Goal: Task Accomplishment & Management: Manage account settings

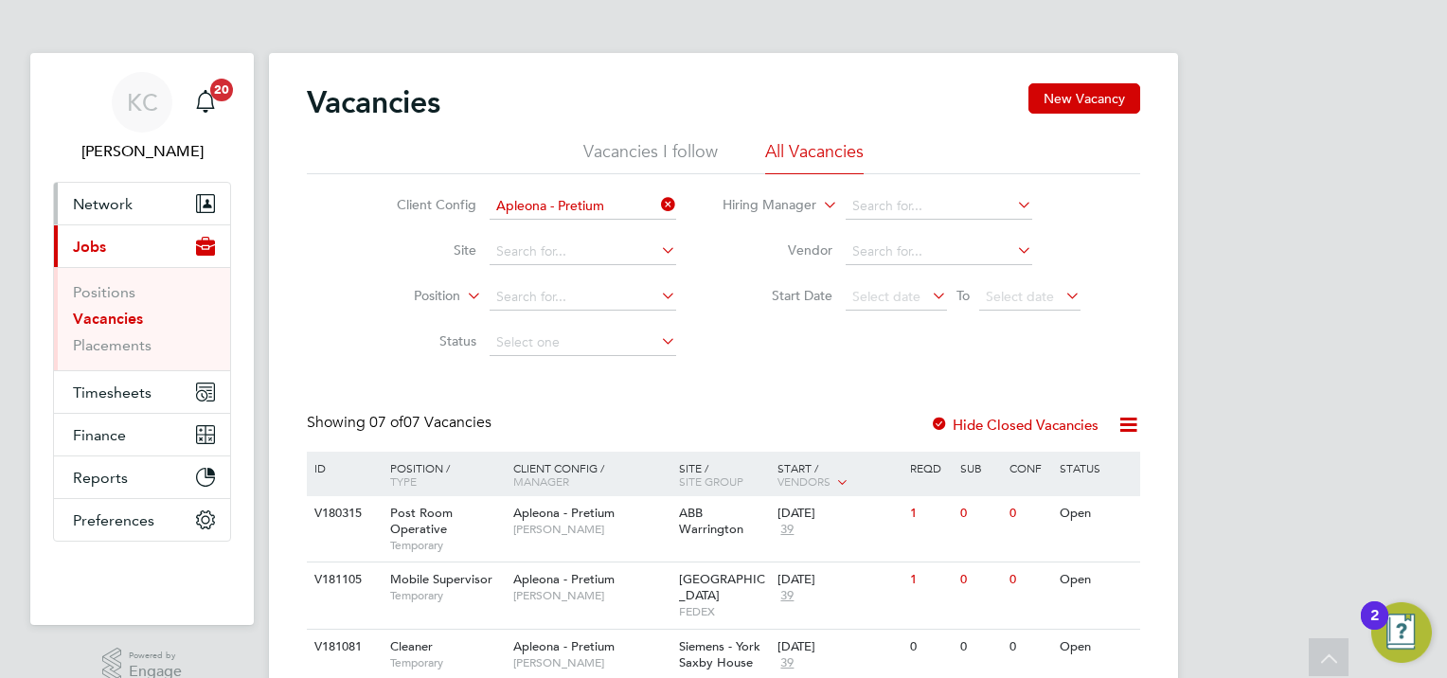
scroll to position [216, 0]
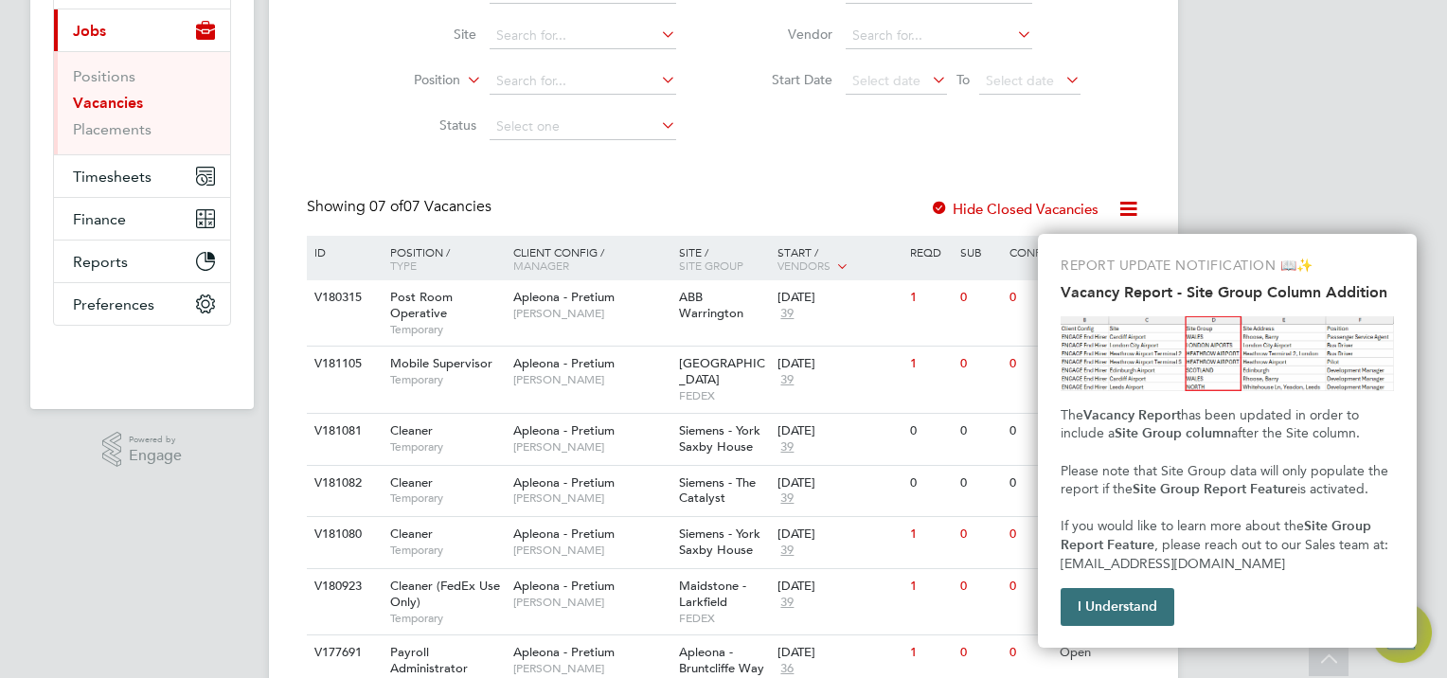
click at [1090, 601] on button "I Understand" at bounding box center [1118, 607] width 114 height 38
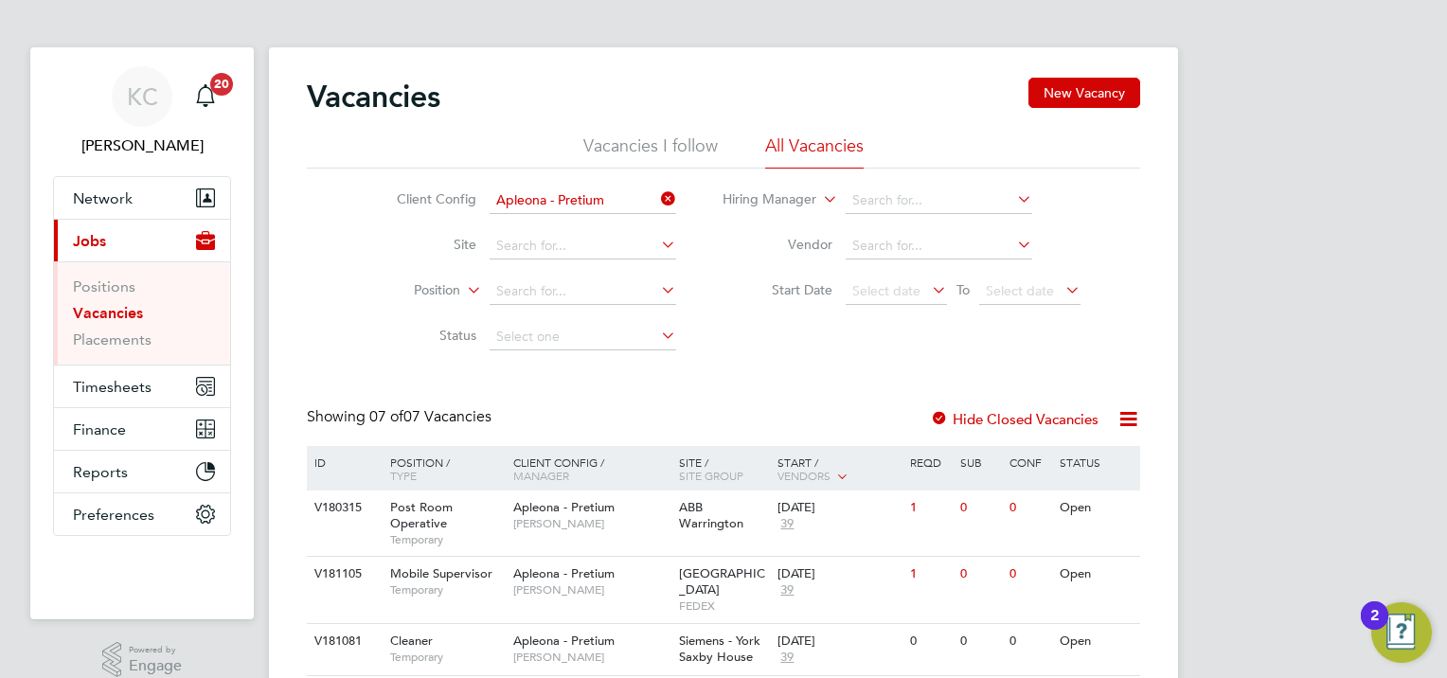
scroll to position [0, 0]
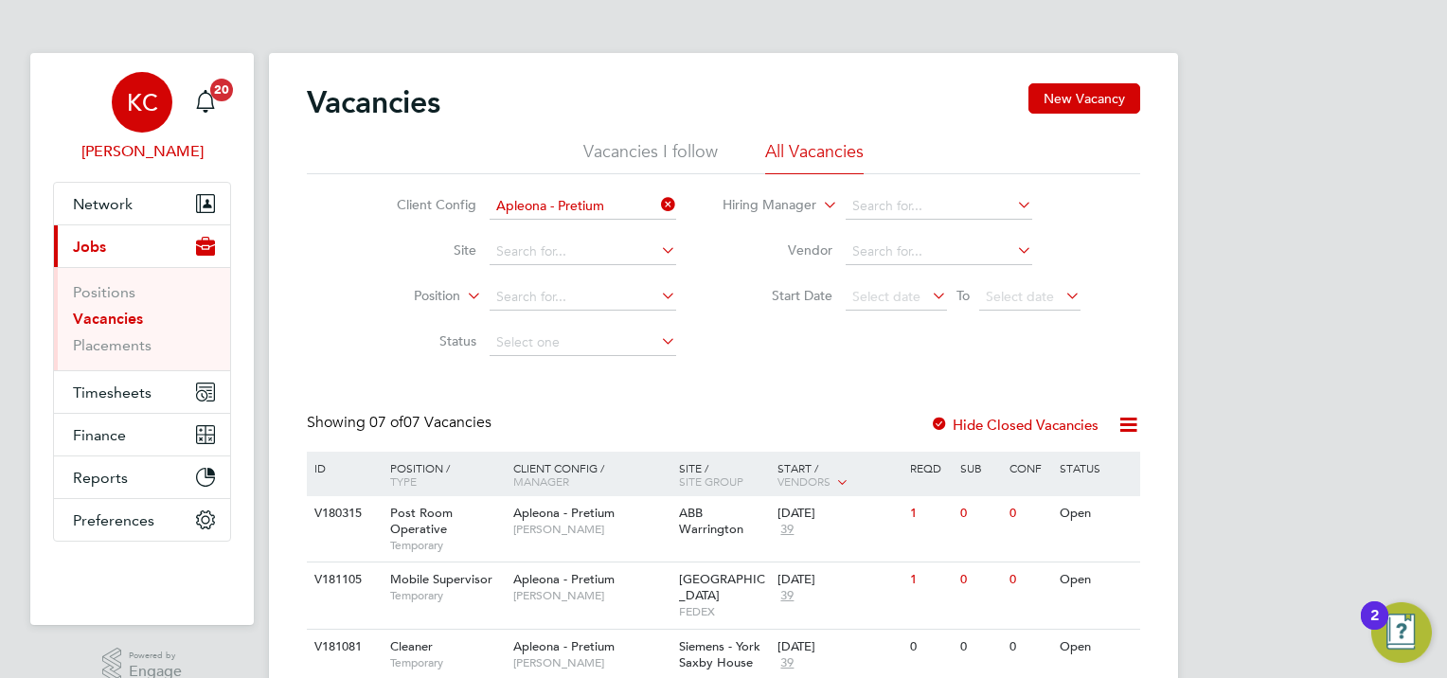
click at [148, 88] on div "KC" at bounding box center [142, 102] width 61 height 61
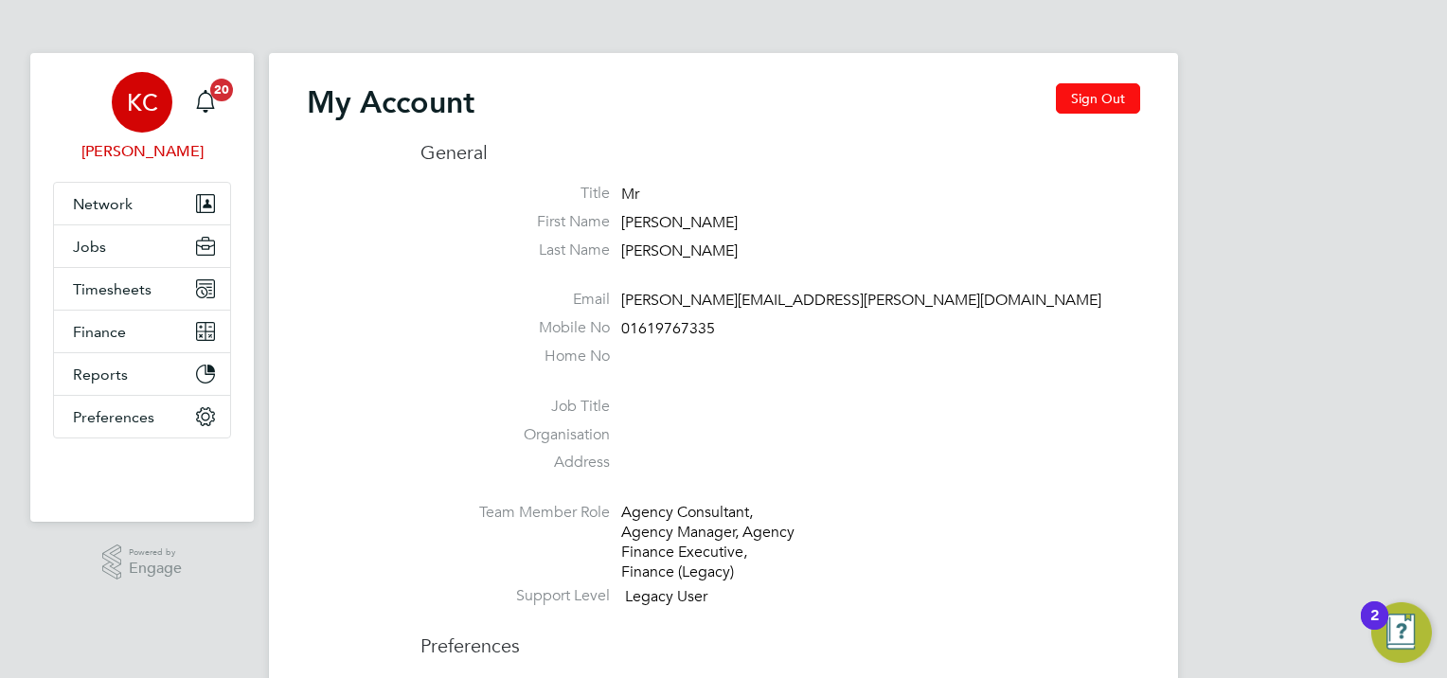
click at [1087, 92] on button "Sign Out" at bounding box center [1098, 98] width 84 height 30
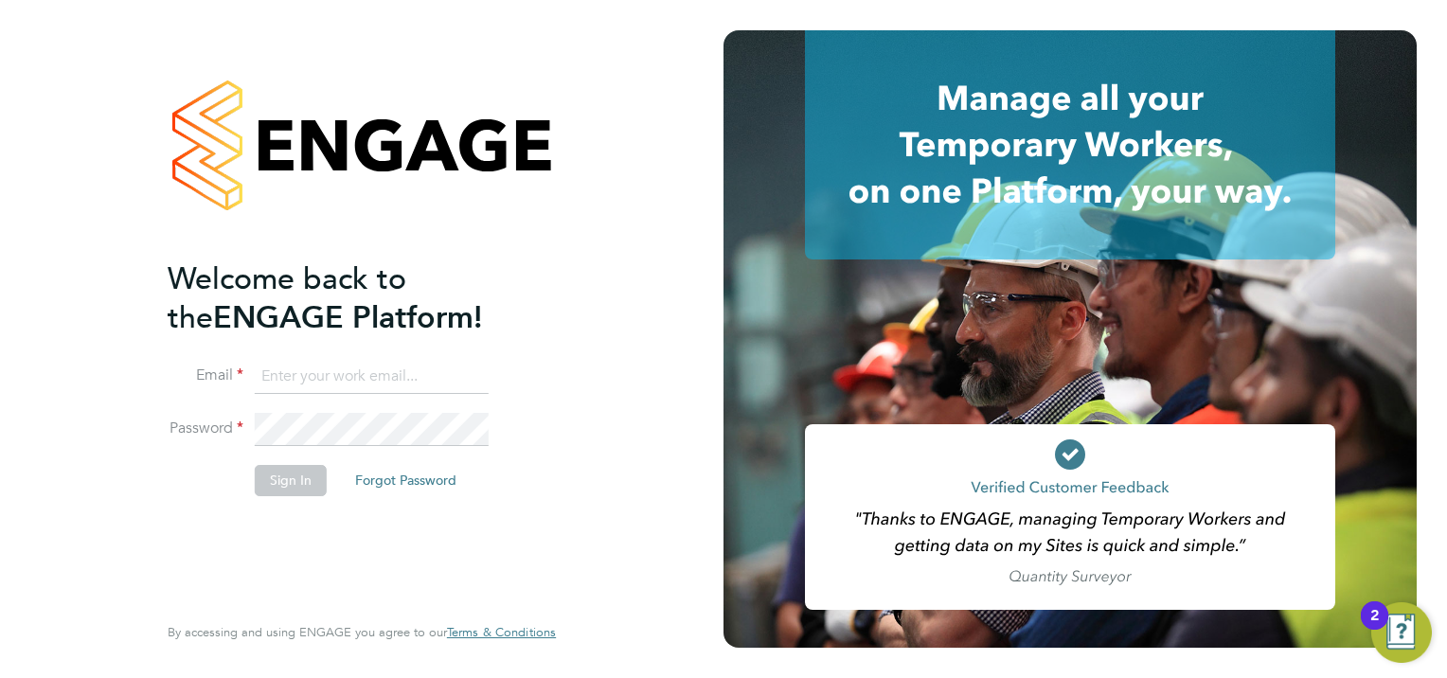
click at [326, 362] on input at bounding box center [372, 377] width 234 height 34
type input "karen.chatfield@prsjobs.com"
click at [312, 475] on button "Sign In" at bounding box center [291, 480] width 72 height 30
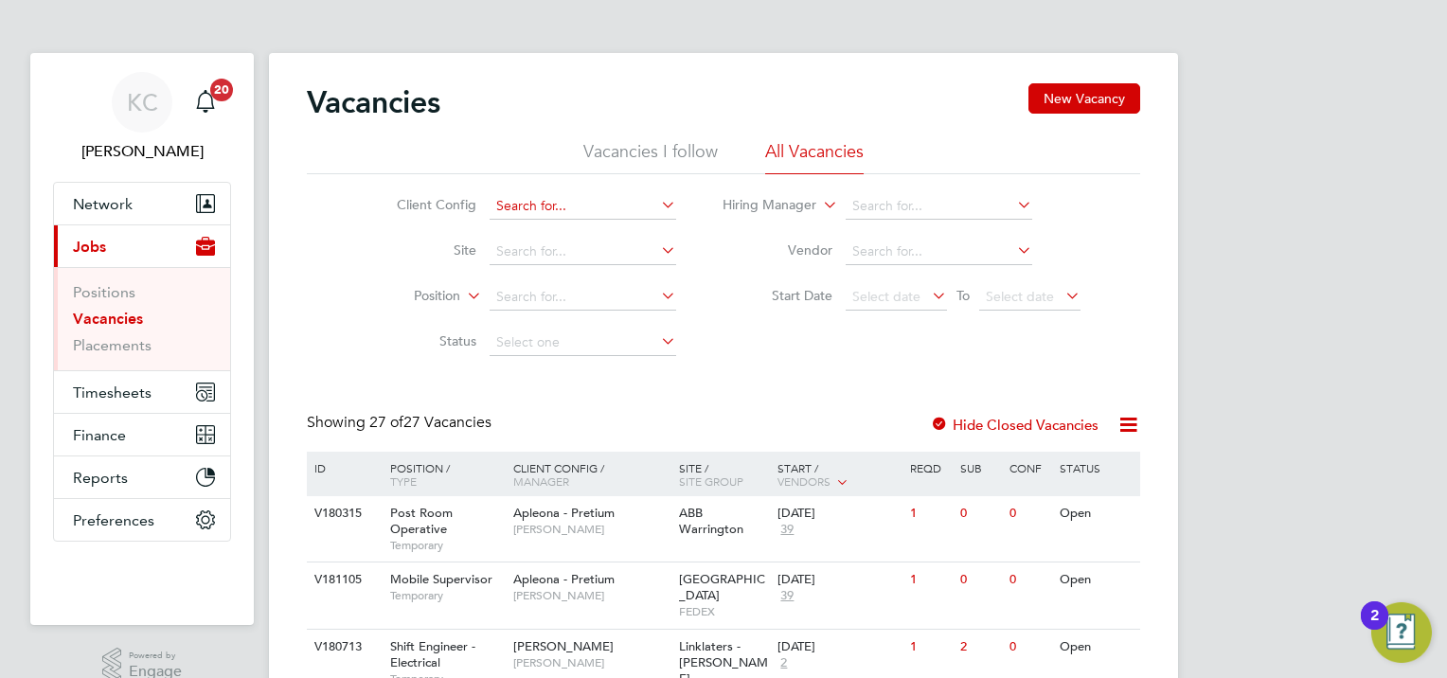
click at [558, 206] on input at bounding box center [583, 206] width 187 height 27
type input "6300004 - Costain Upstream"
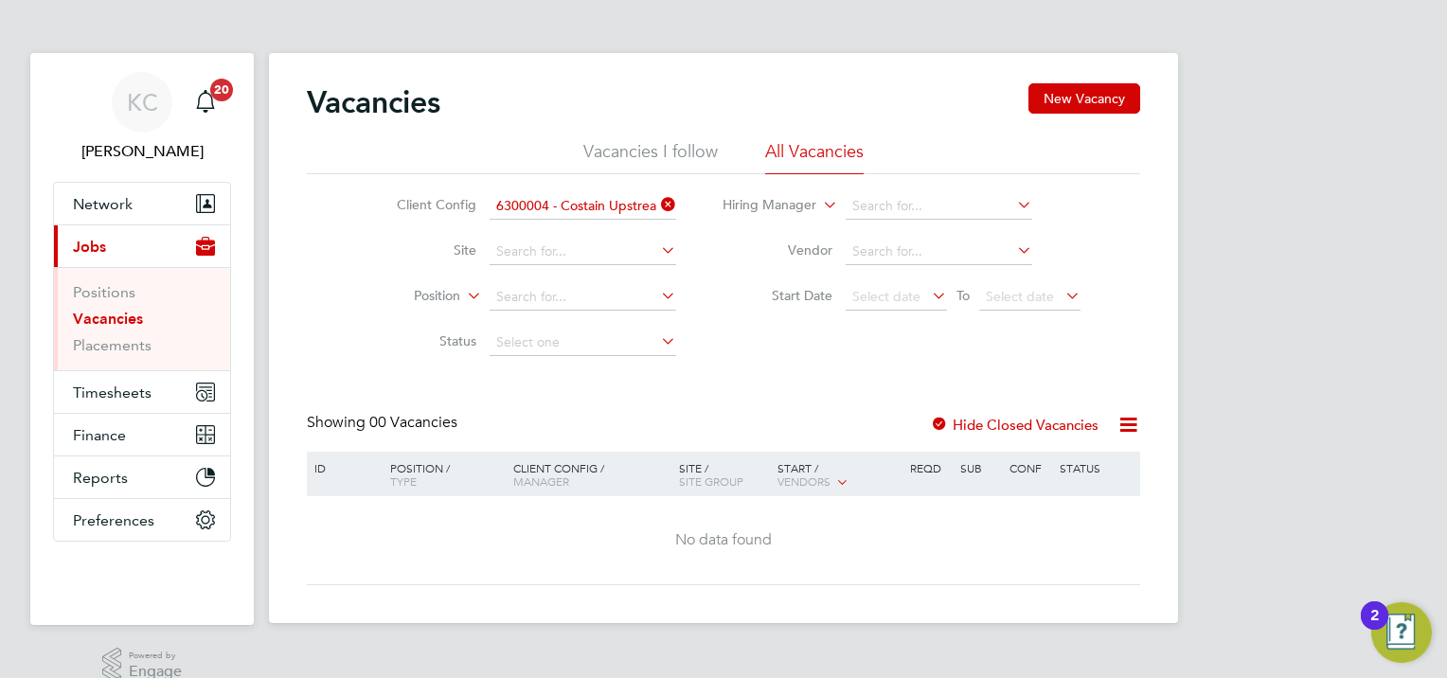
click at [657, 204] on icon at bounding box center [657, 204] width 0 height 27
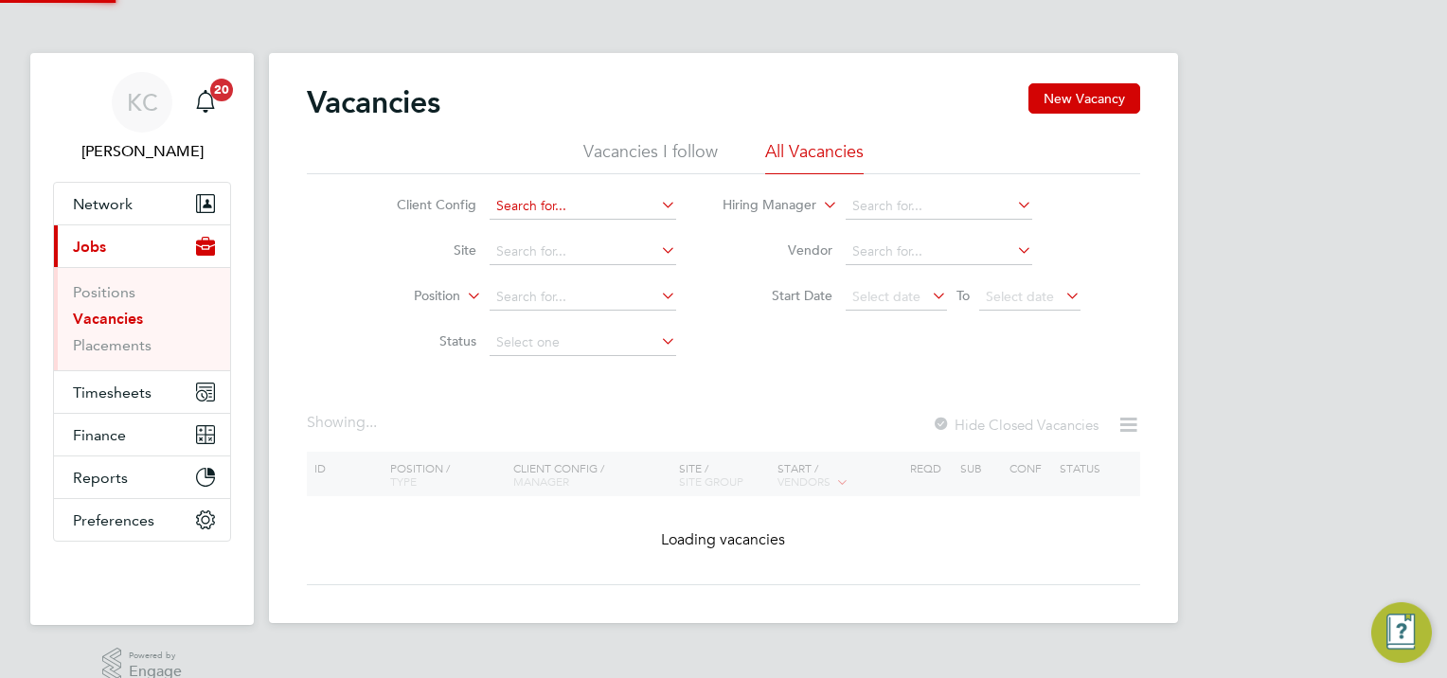
click at [582, 215] on input at bounding box center [583, 206] width 187 height 27
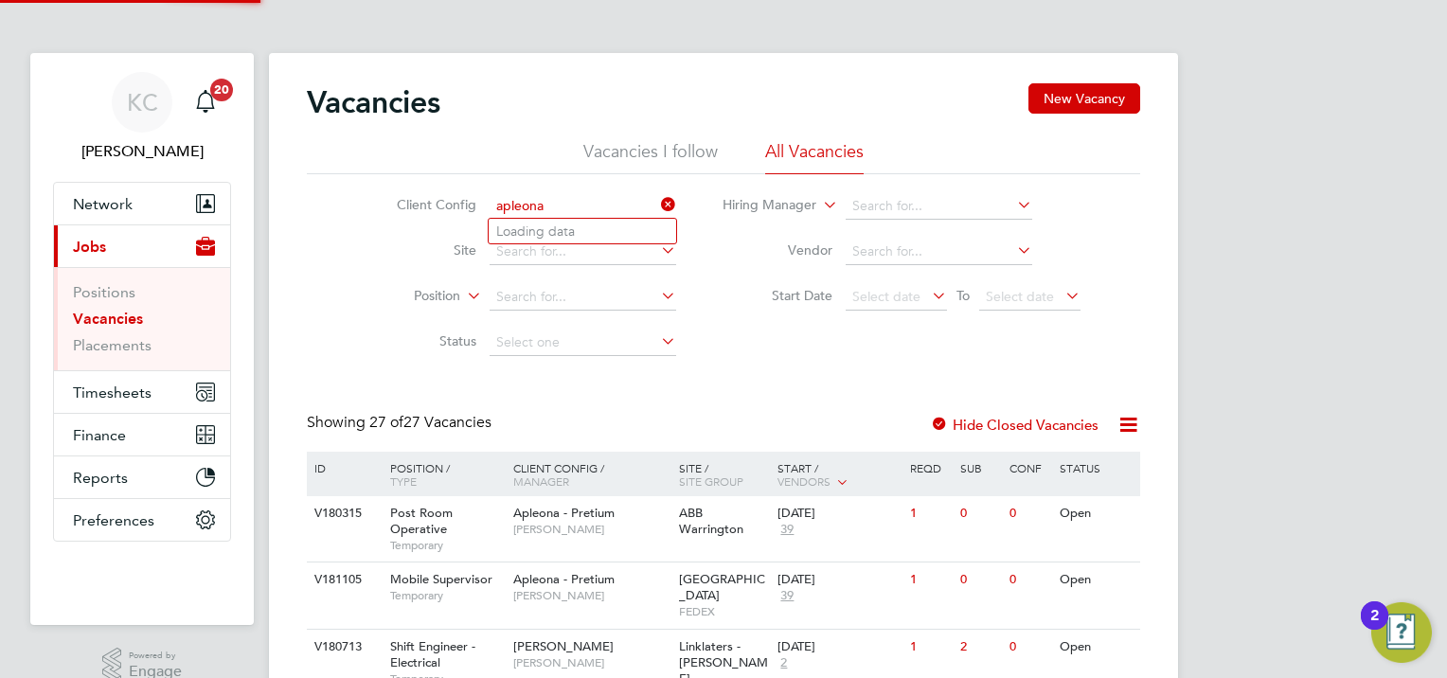
type input "Apleona - Pretium"
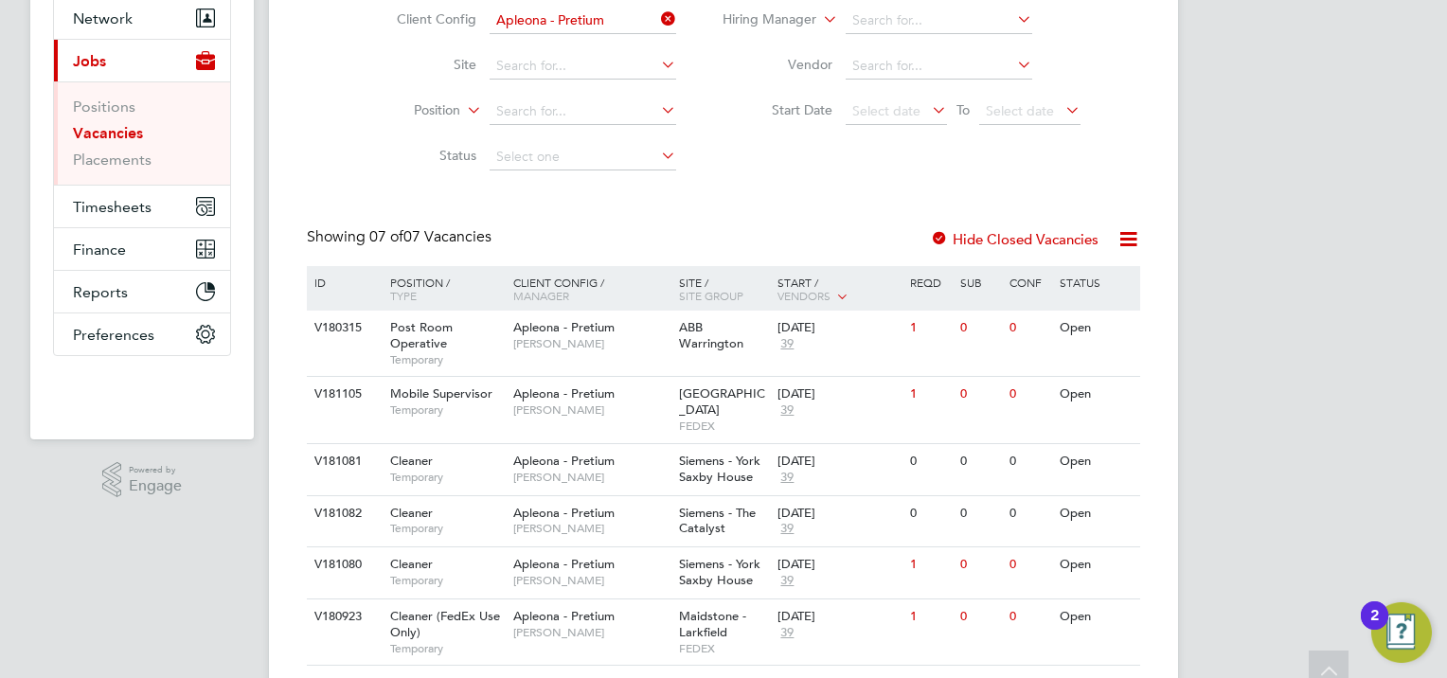
scroll to position [189, 0]
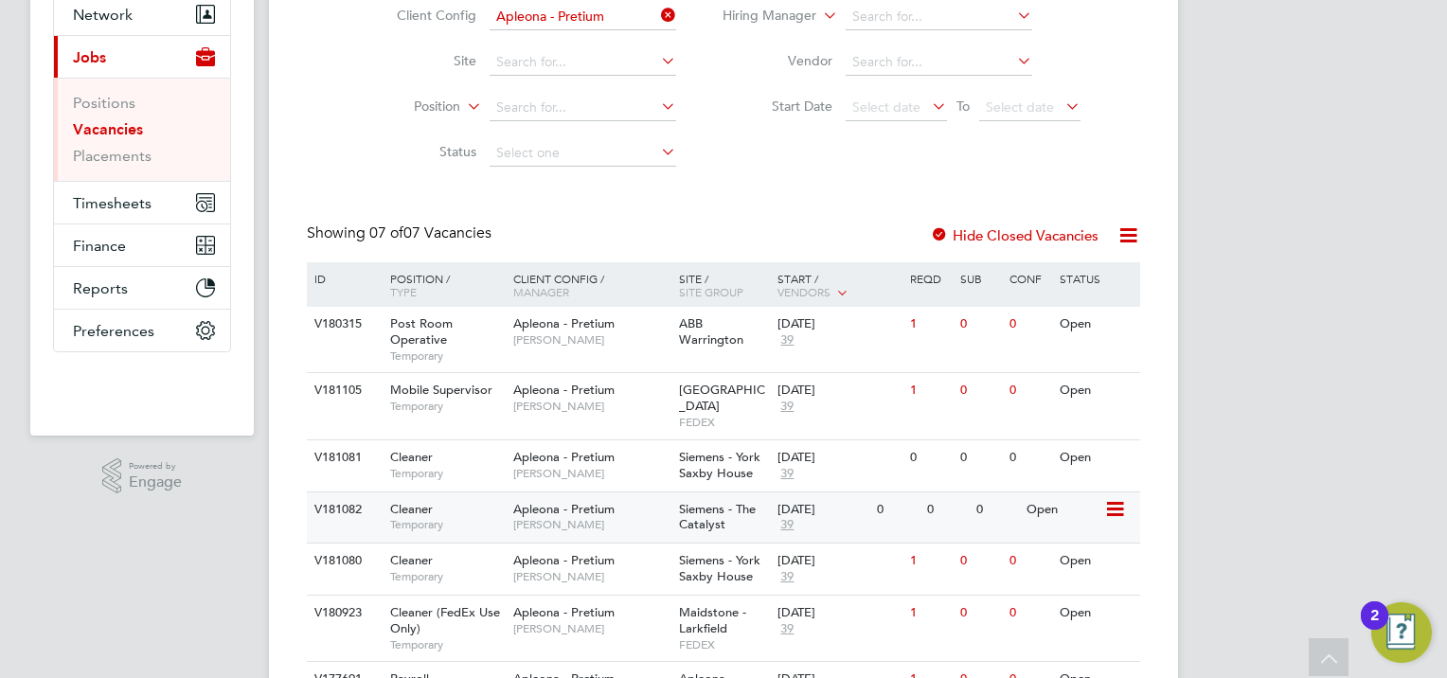
click at [803, 504] on div "26 Sep 2025 39" at bounding box center [822, 518] width 99 height 51
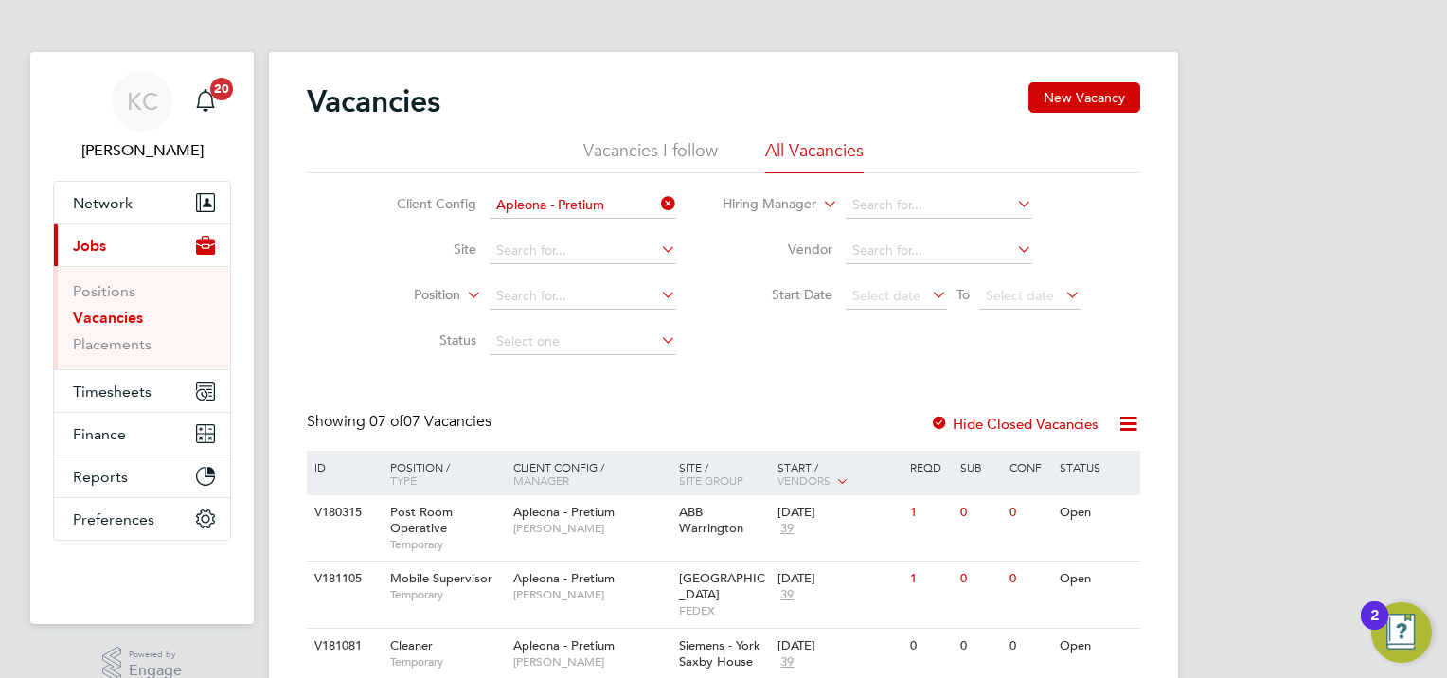
scroll to position [0, 0]
drag, startPoint x: 153, startPoint y: 106, endPoint x: 240, endPoint y: 87, distance: 88.2
click at [153, 106] on span "KC" at bounding box center [142, 102] width 31 height 25
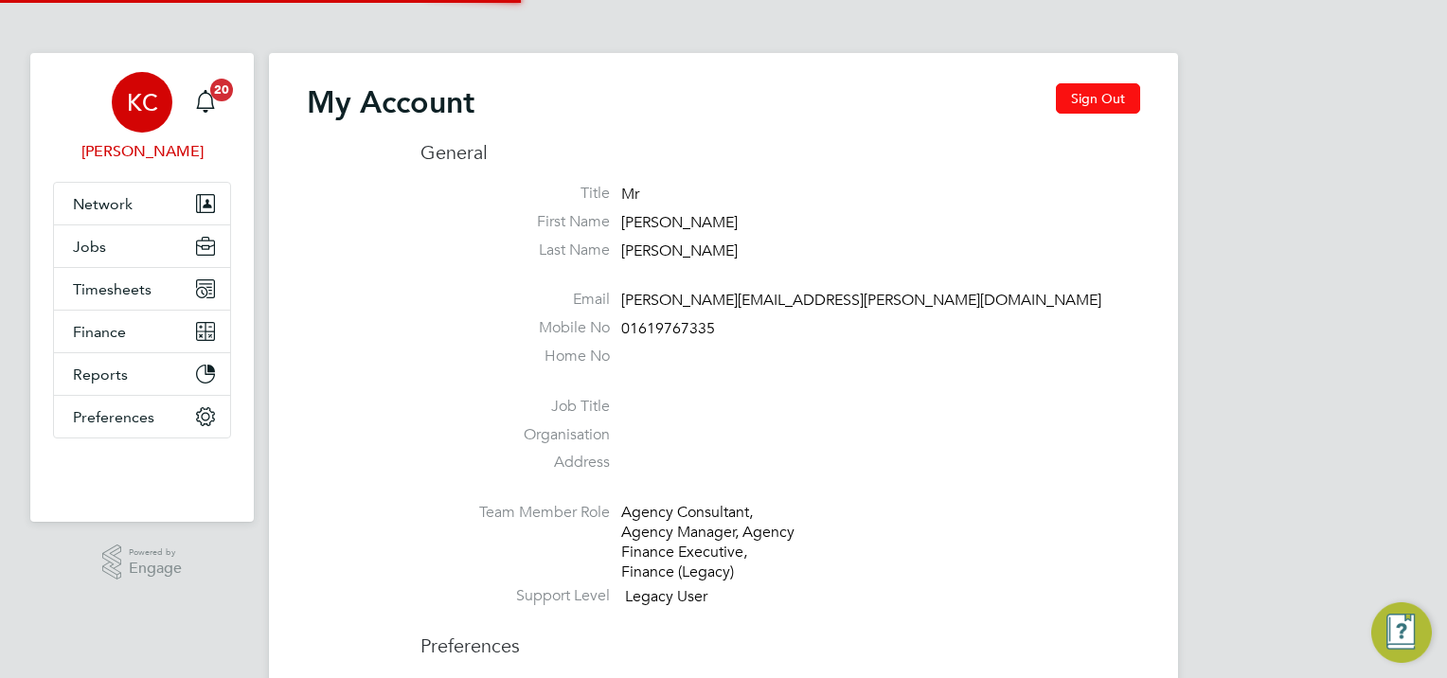
click at [1102, 103] on button "Sign Out" at bounding box center [1098, 98] width 84 height 30
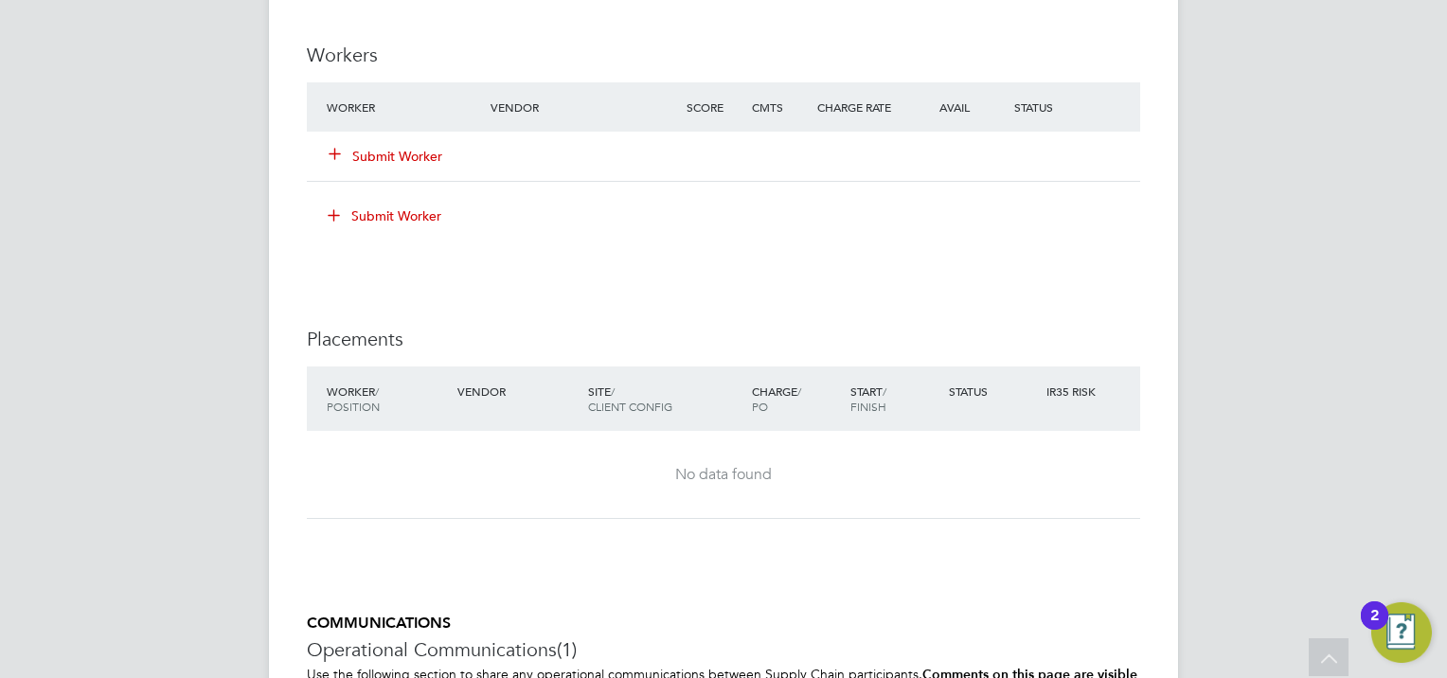
scroll to position [1705, 0]
